Goal: Task Accomplishment & Management: Use online tool/utility

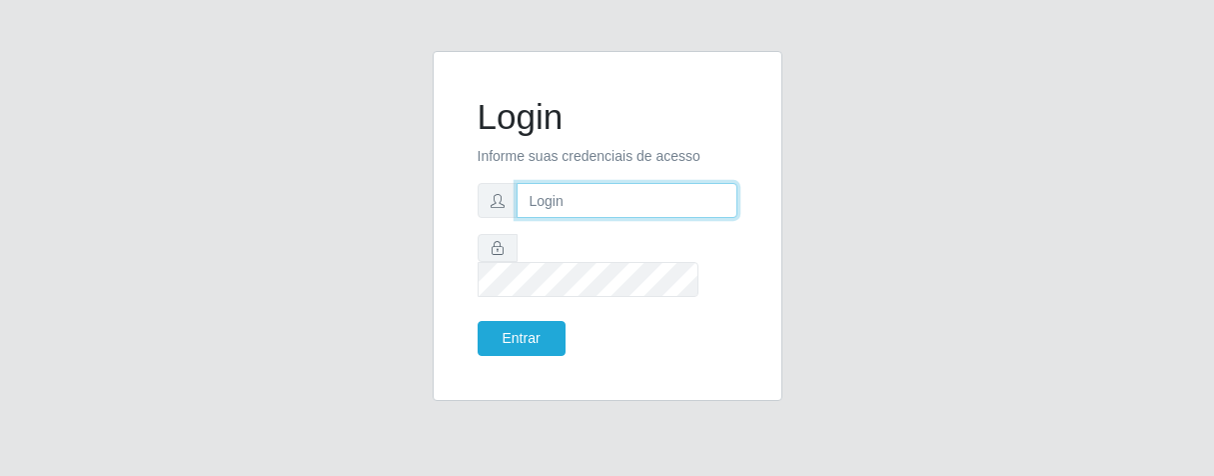
click at [572, 218] on input "text" at bounding box center [627, 200] width 221 height 35
type input "[PERSON_NAME]"
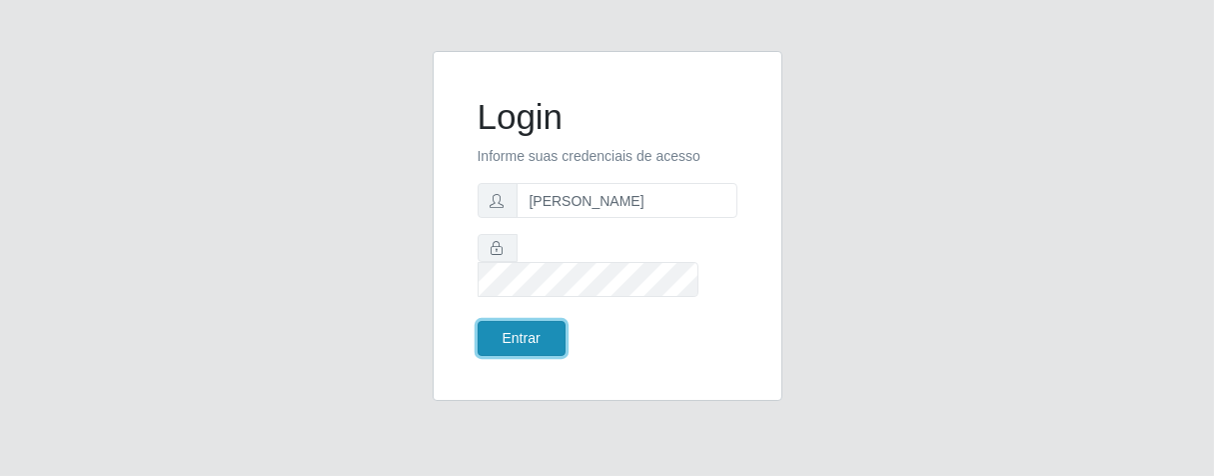
click at [523, 324] on button "Entrar" at bounding box center [522, 338] width 88 height 35
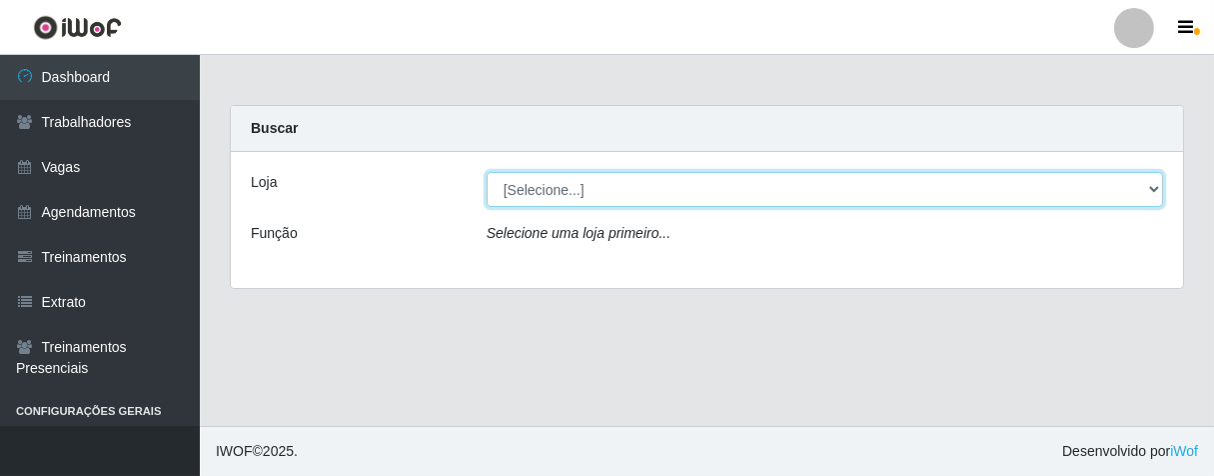
click at [1145, 184] on select "[Selecione...] Superbox [GEOGRAPHIC_DATA] - Bessa" at bounding box center [825, 189] width 676 height 35
select select "206"
click at [487, 172] on select "[Selecione...] Superbox [GEOGRAPHIC_DATA] - Bessa" at bounding box center [825, 189] width 676 height 35
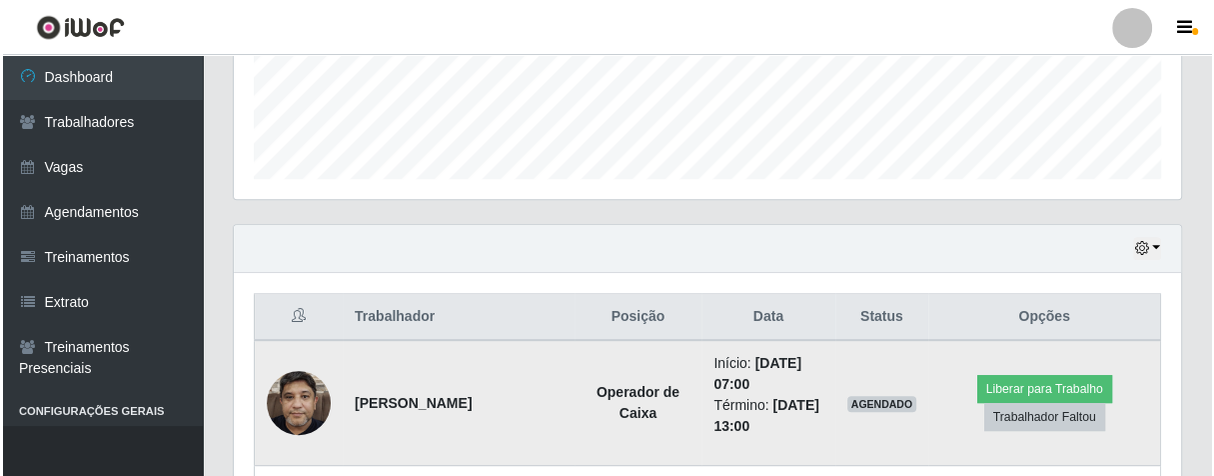
scroll to position [646, 0]
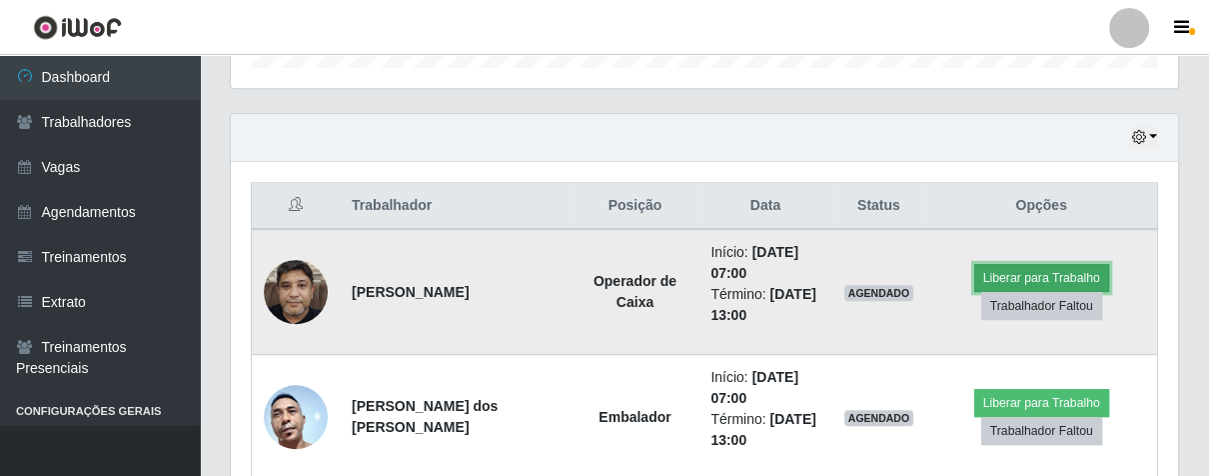
click at [983, 273] on button "Liberar para Trabalho" at bounding box center [1041, 278] width 135 height 28
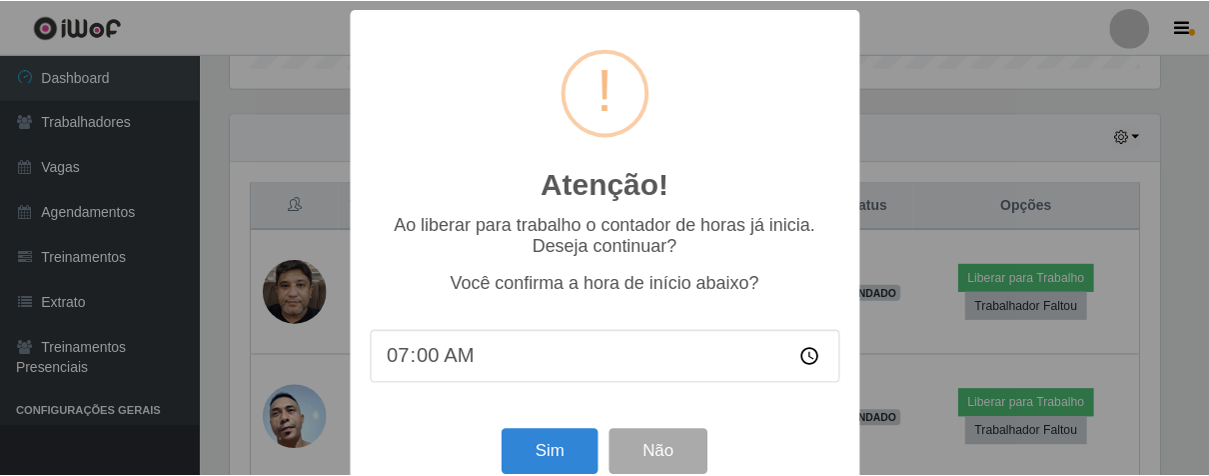
scroll to position [44, 0]
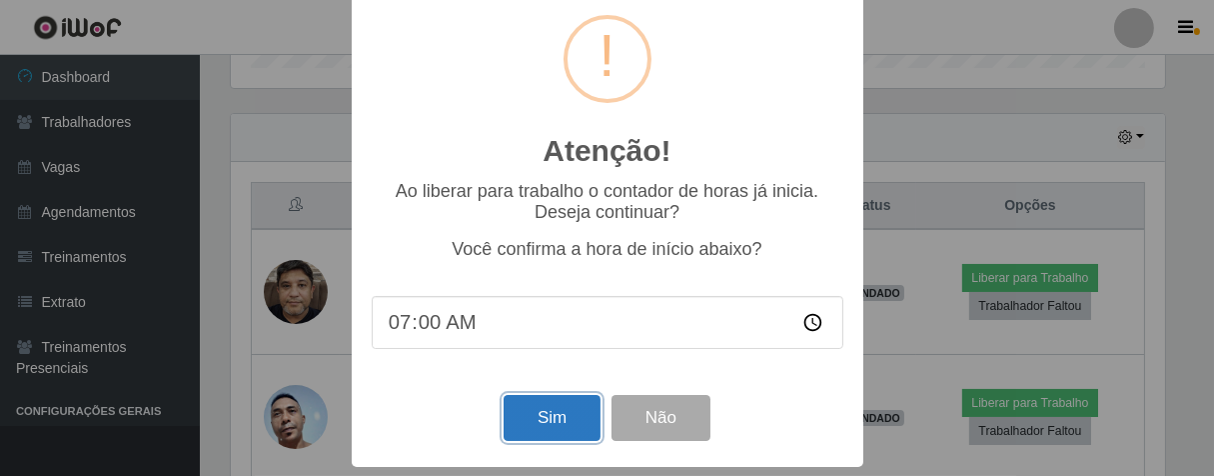
click at [557, 418] on button "Sim" at bounding box center [552, 418] width 97 height 47
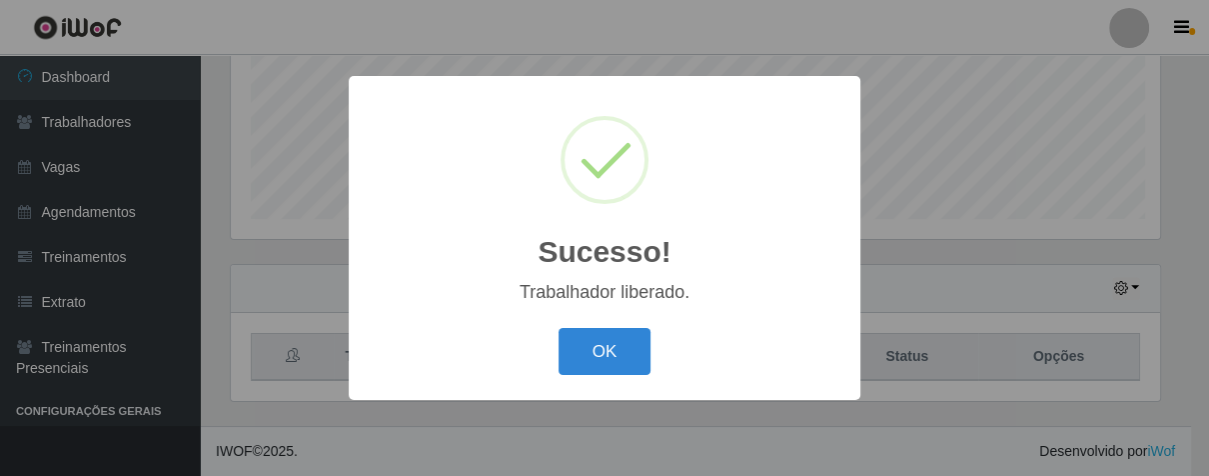
scroll to position [414, 935]
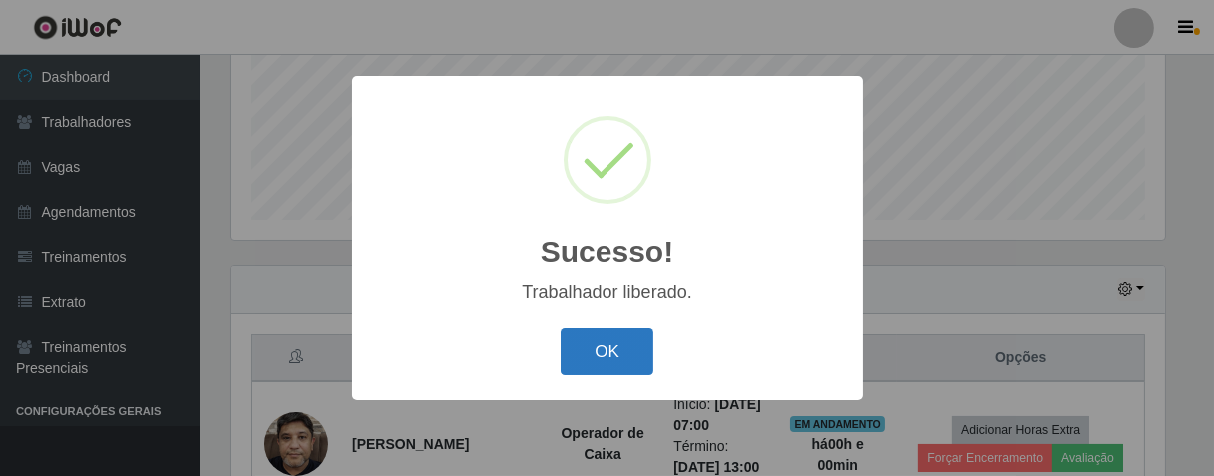
click at [613, 354] on button "OK" at bounding box center [607, 351] width 93 height 47
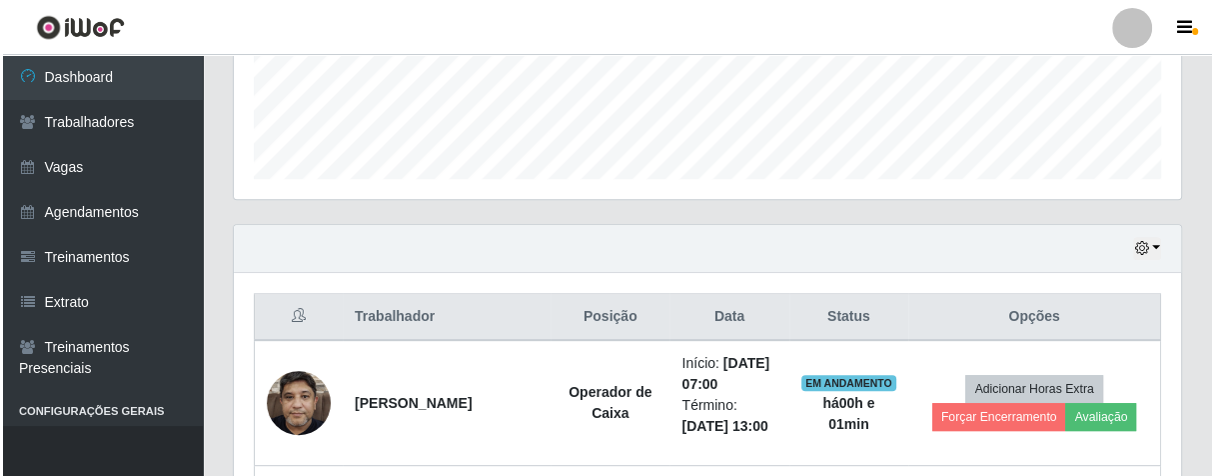
scroll to position [757, 0]
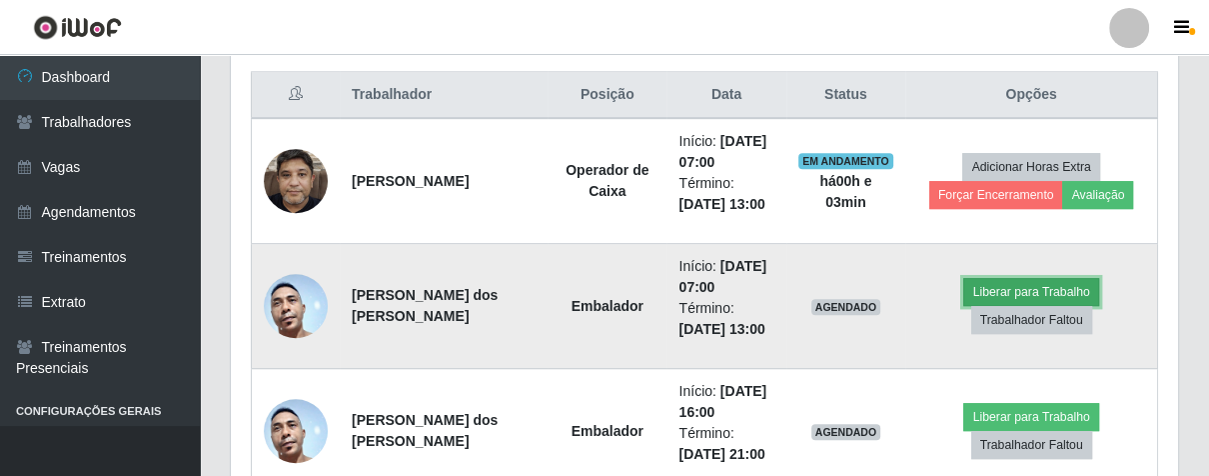
click at [983, 278] on button "Liberar para Trabalho" at bounding box center [1030, 292] width 135 height 28
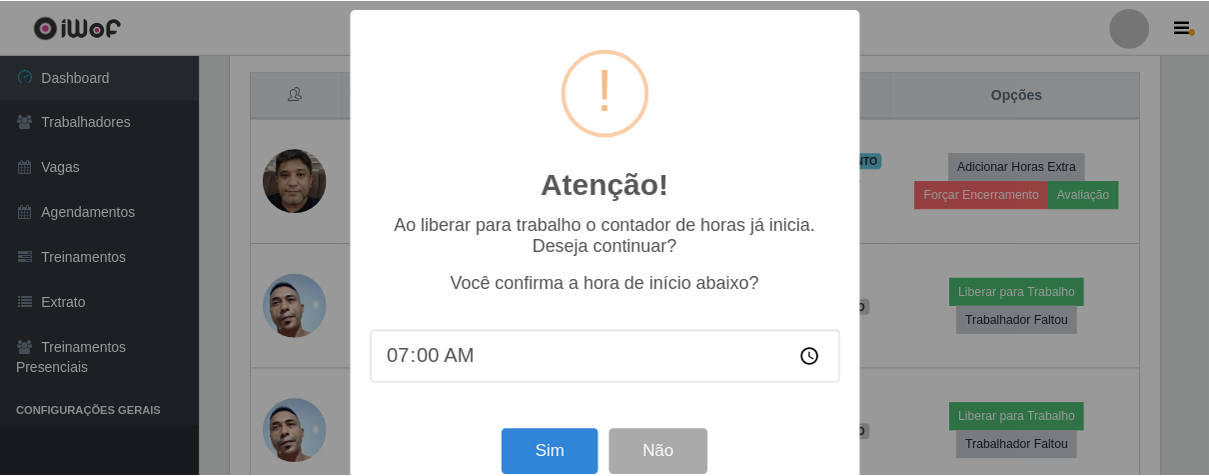
scroll to position [44, 0]
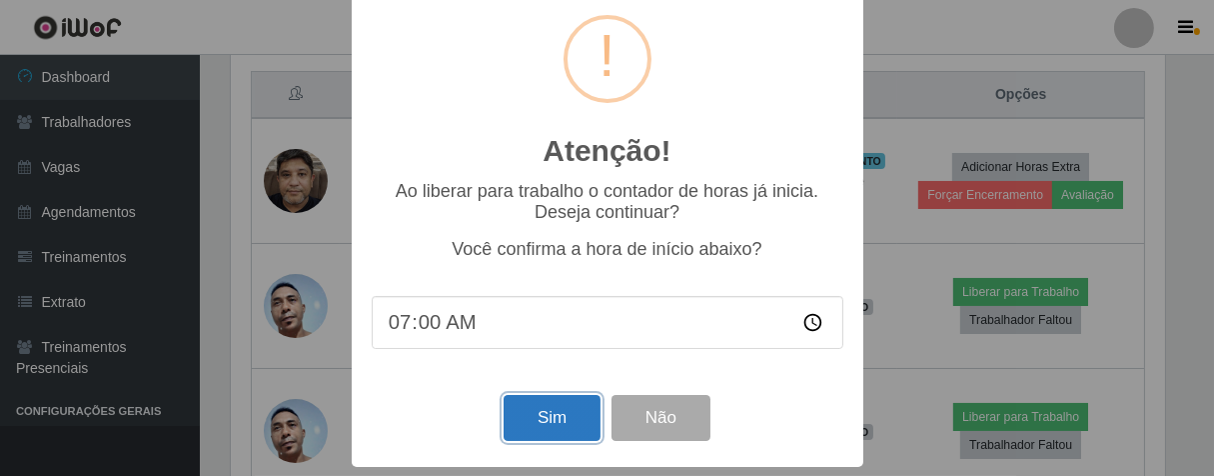
click at [541, 411] on button "Sim" at bounding box center [552, 418] width 97 height 47
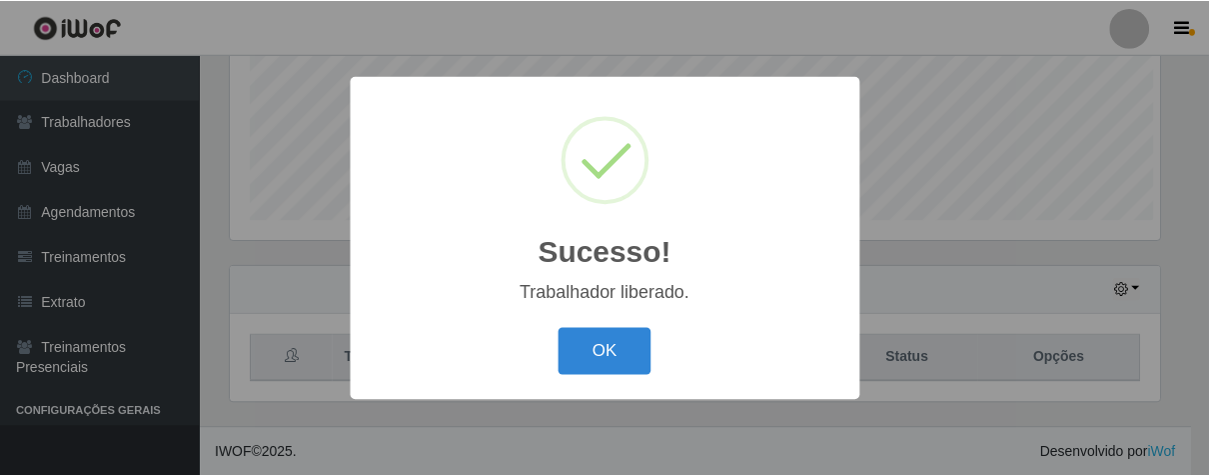
scroll to position [414, 935]
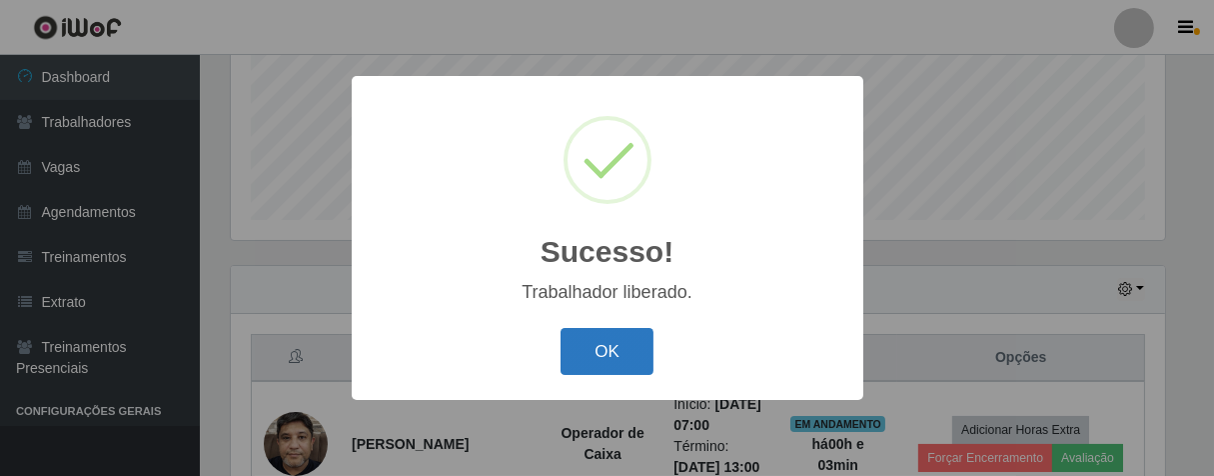
click at [596, 348] on button "OK" at bounding box center [607, 351] width 93 height 47
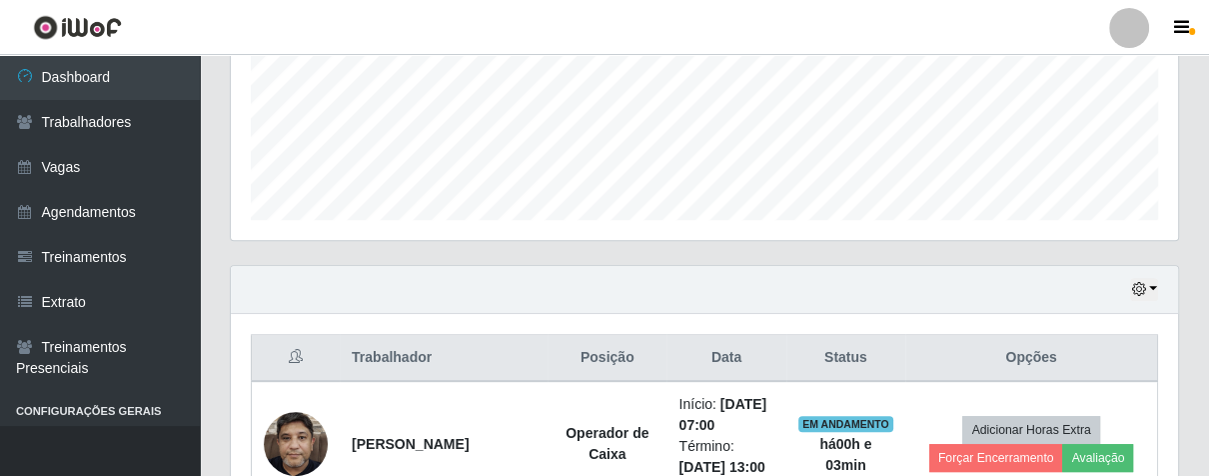
scroll to position [716, 0]
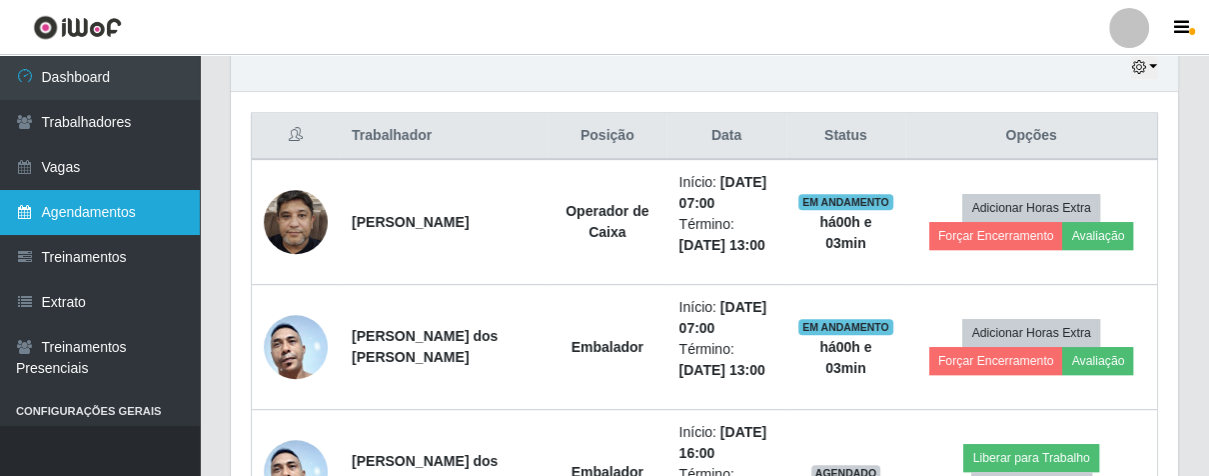
click at [128, 207] on link "Agendamentos" at bounding box center [100, 212] width 200 height 45
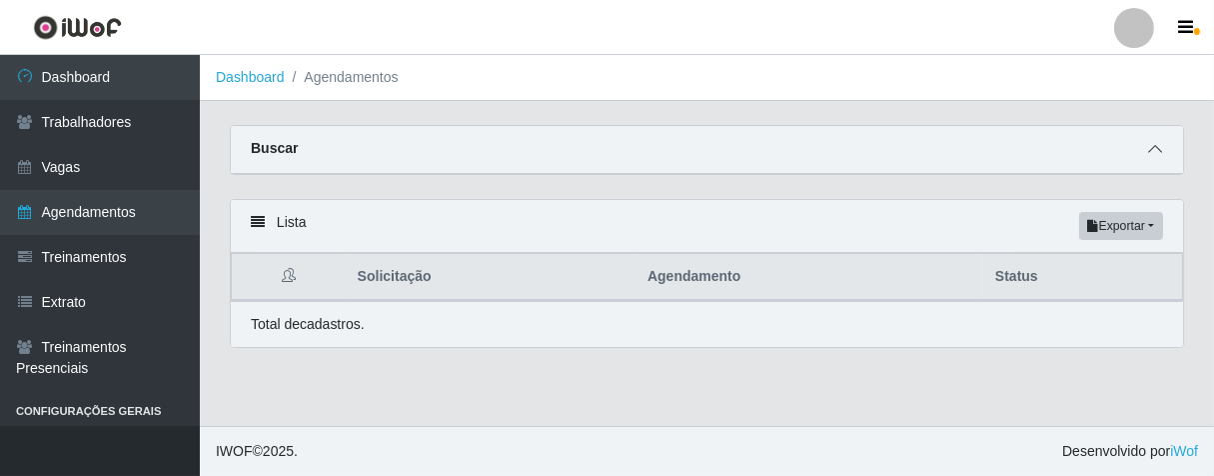
click at [1152, 150] on icon at bounding box center [1155, 149] width 14 height 14
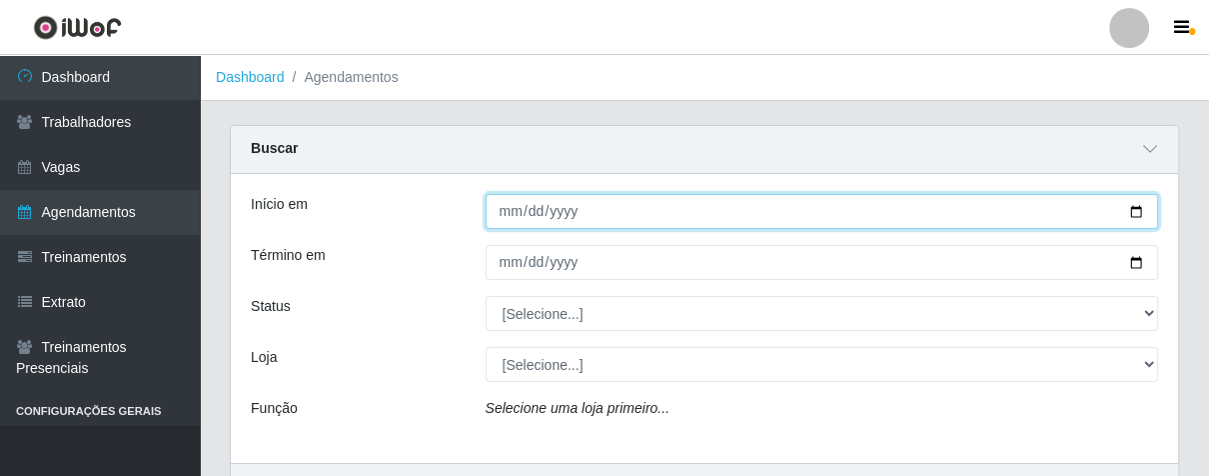
click at [501, 203] on input "Início em" at bounding box center [822, 211] width 673 height 35
type input "[DATE]"
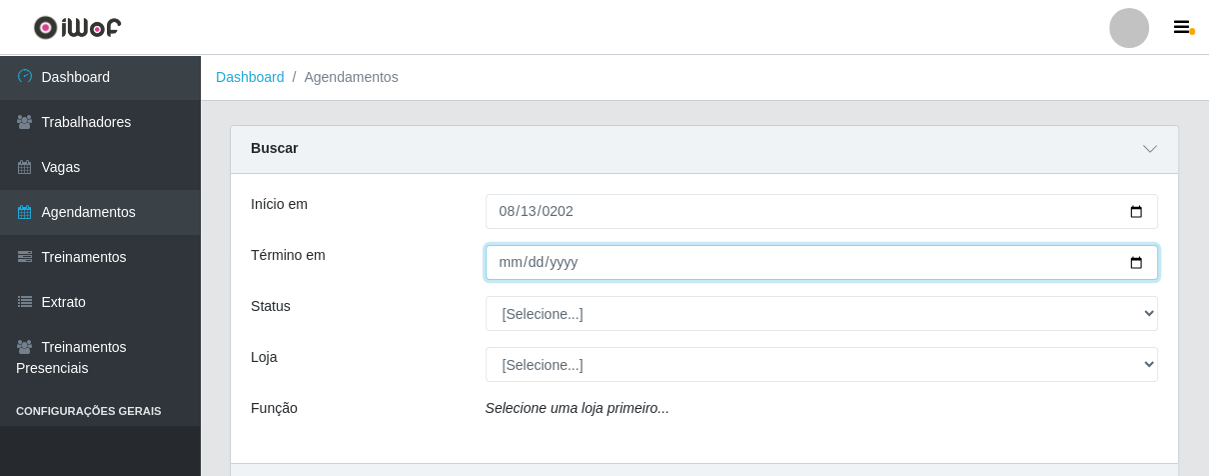
click at [496, 260] on input "Término em" at bounding box center [822, 262] width 673 height 35
type input "[DATE]"
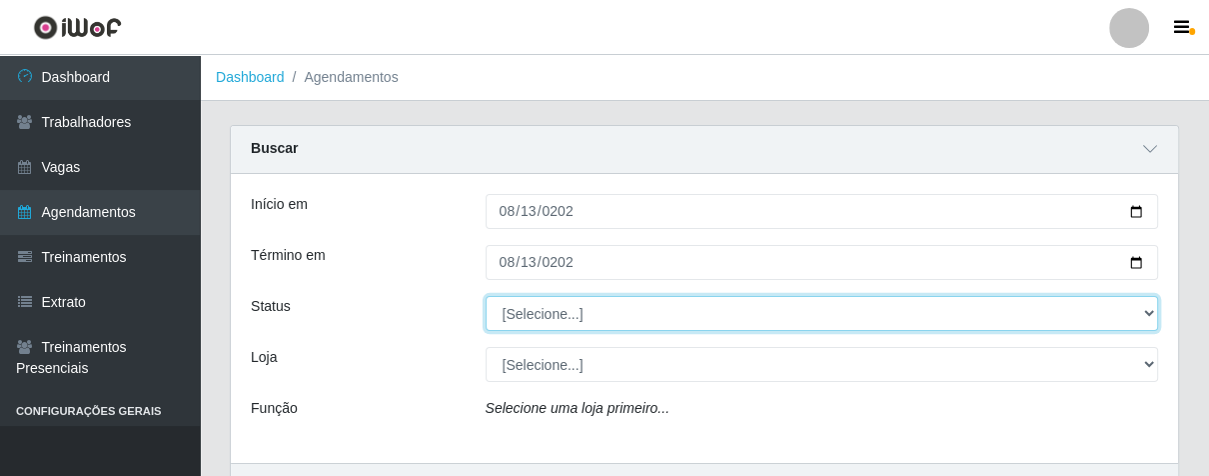
click at [1149, 318] on select "[Selecione...] AGENDADO AGUARDANDO LIBERAR EM ANDAMENTO EM REVISÃO FINALIZADO C…" at bounding box center [822, 313] width 673 height 35
select select "FINALIZADO"
click at [486, 296] on select "[Selecione...] AGENDADO AGUARDANDO LIBERAR EM ANDAMENTO EM REVISÃO FINALIZADO C…" at bounding box center [822, 313] width 673 height 35
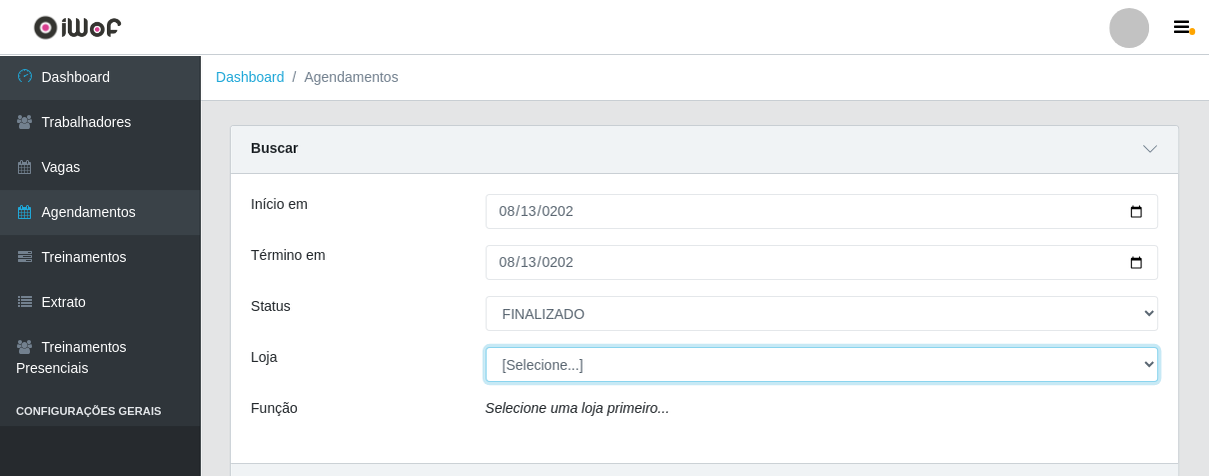
click at [1146, 366] on select "[Selecione...] Superbox [GEOGRAPHIC_DATA] - Bessa" at bounding box center [822, 364] width 673 height 35
select select "206"
click at [486, 347] on select "[Selecione...] Superbox [GEOGRAPHIC_DATA] - Bessa" at bounding box center [822, 364] width 673 height 35
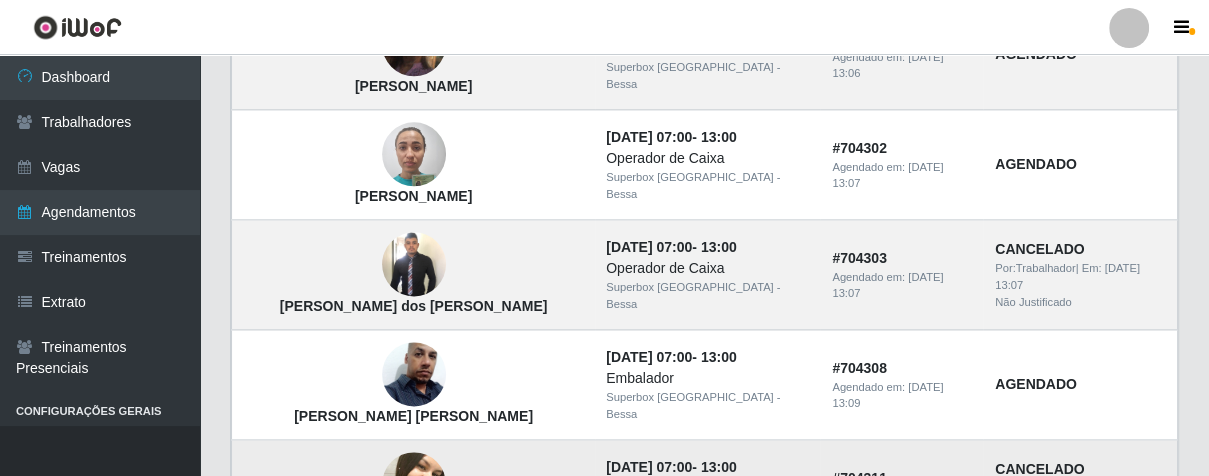
scroll to position [1886, 0]
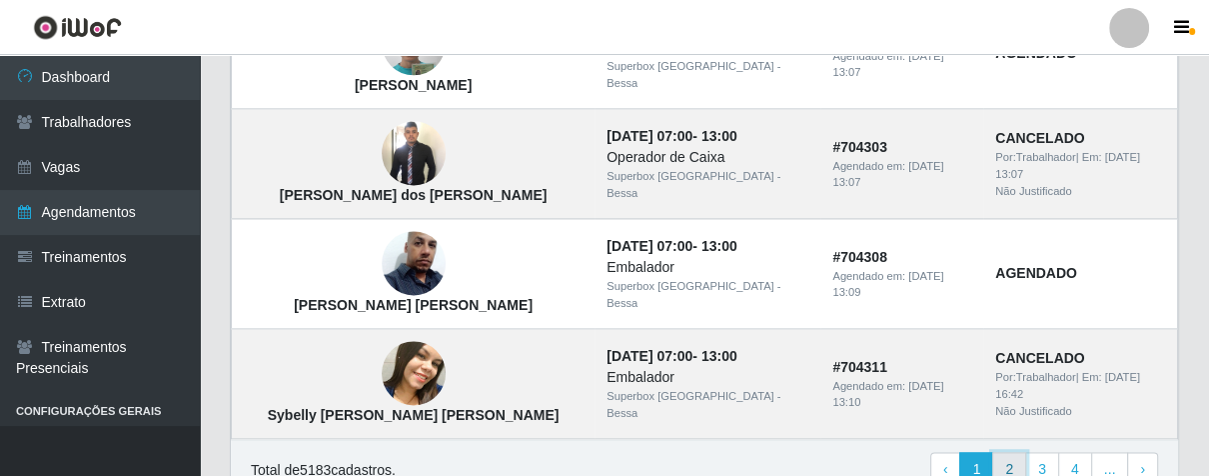
click at [1017, 453] on link "2" at bounding box center [1009, 470] width 34 height 36
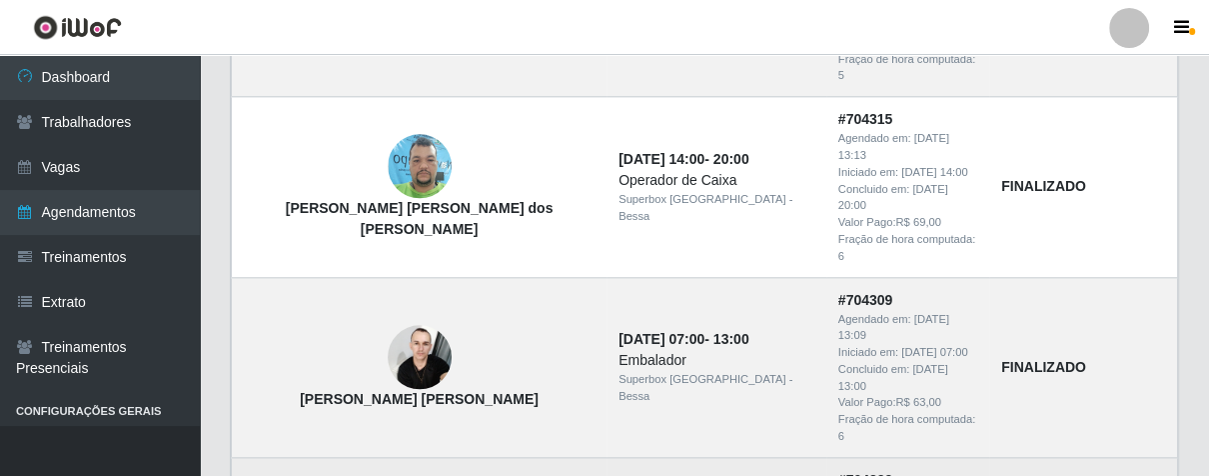
scroll to position [1665, 0]
